Goal: Complete application form

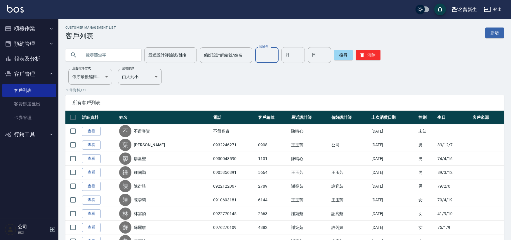
click at [264, 58] on input "民國年" at bounding box center [266, 55] width 23 height 16
type input "73"
type input "11"
type input "19"
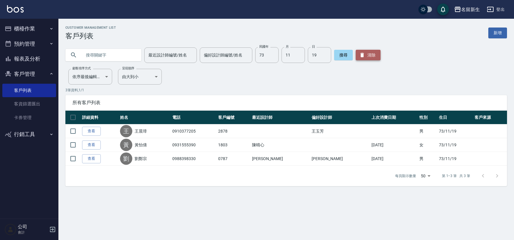
click at [364, 52] on button "清除" at bounding box center [368, 55] width 25 height 11
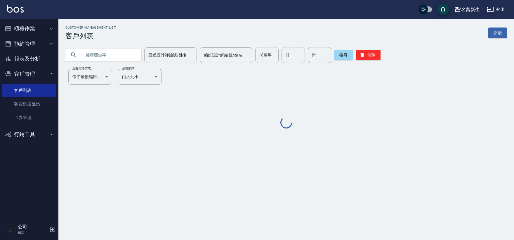
click at [93, 53] on input "text" at bounding box center [109, 55] width 55 height 16
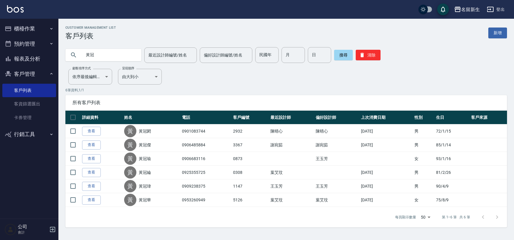
type input "黃"
type input "0988108102"
